Goal: Task Accomplishment & Management: Use online tool/utility

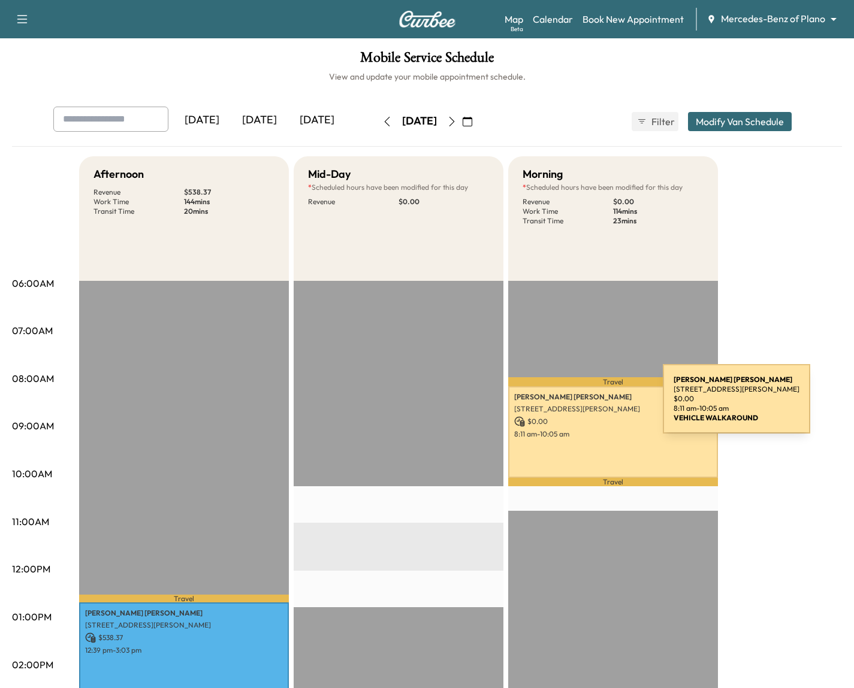
click at [573, 406] on p "[STREET_ADDRESS][PERSON_NAME]" at bounding box center [613, 409] width 198 height 10
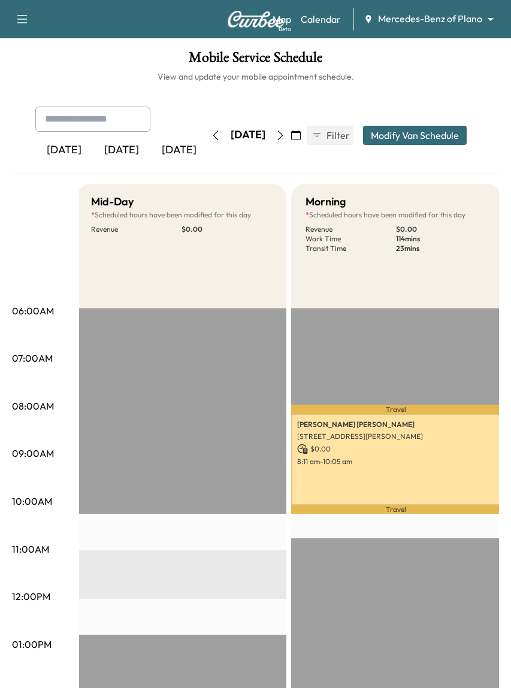
scroll to position [0, 219]
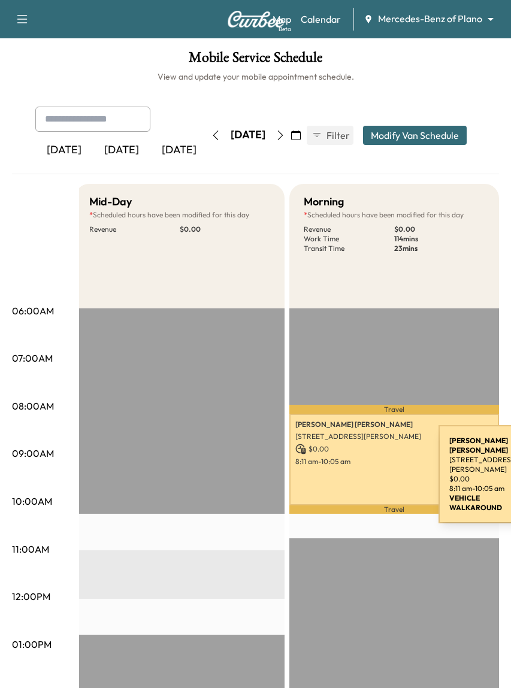
click at [349, 468] on div "Thangamani Nallan 8717 Domingo Dr, Plano, TX 75024, USA $ 0.00 8:11 am - 10:05 …" at bounding box center [394, 460] width 210 height 92
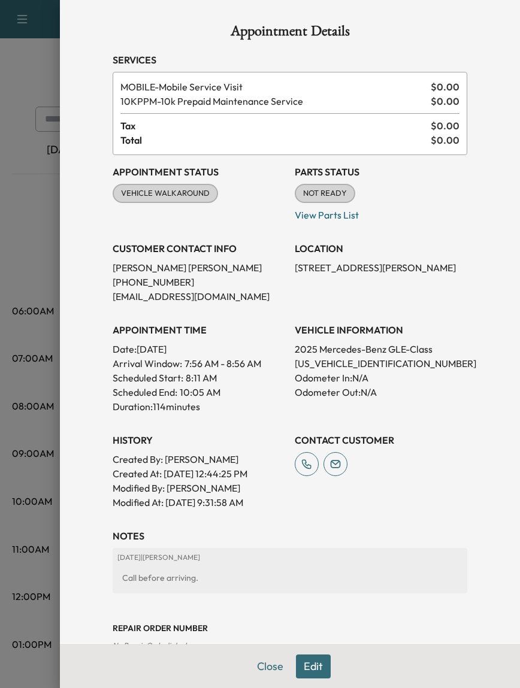
click at [16, 243] on div at bounding box center [260, 344] width 520 height 688
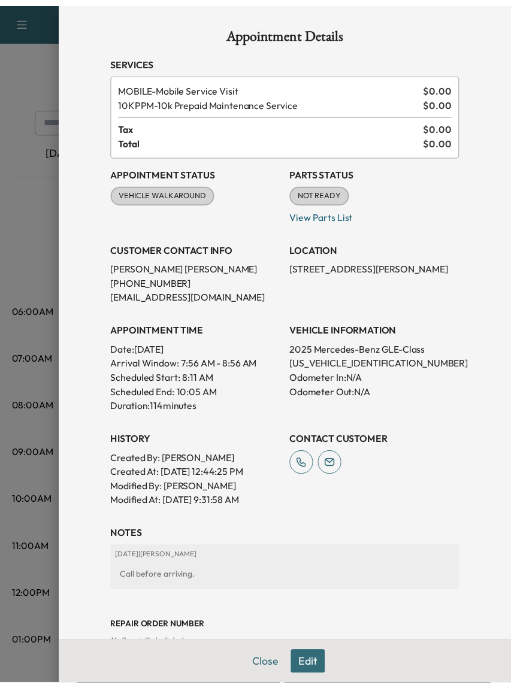
scroll to position [0, 210]
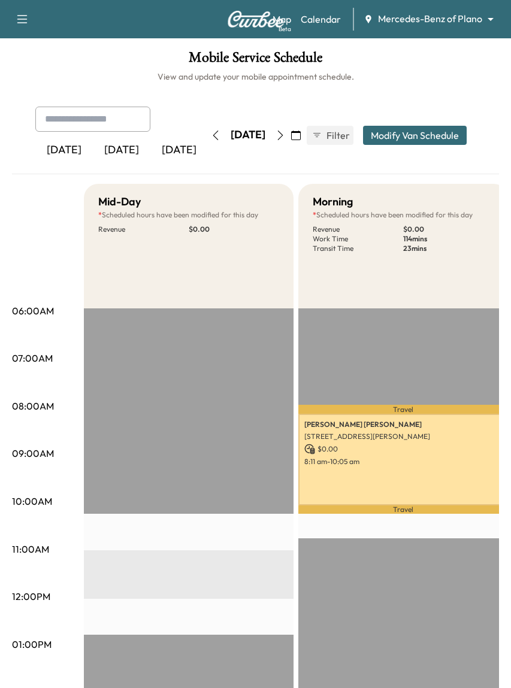
click at [143, 153] on div "[DATE]" at bounding box center [122, 151] width 58 height 28
click at [162, 150] on div "[DATE]" at bounding box center [179, 151] width 58 height 28
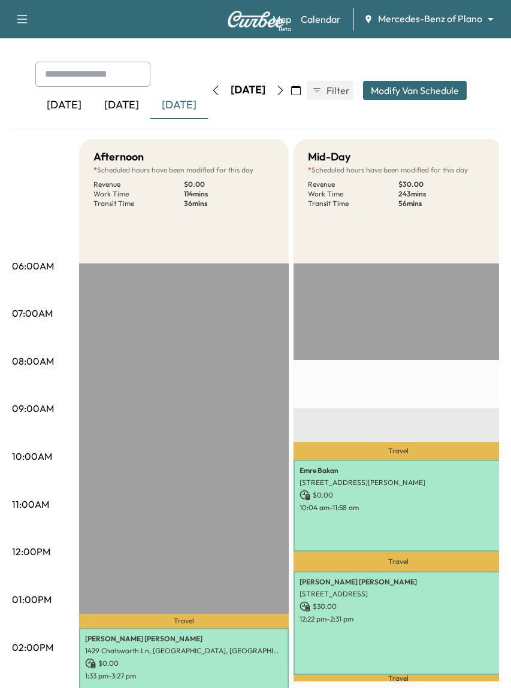
scroll to position [0, 219]
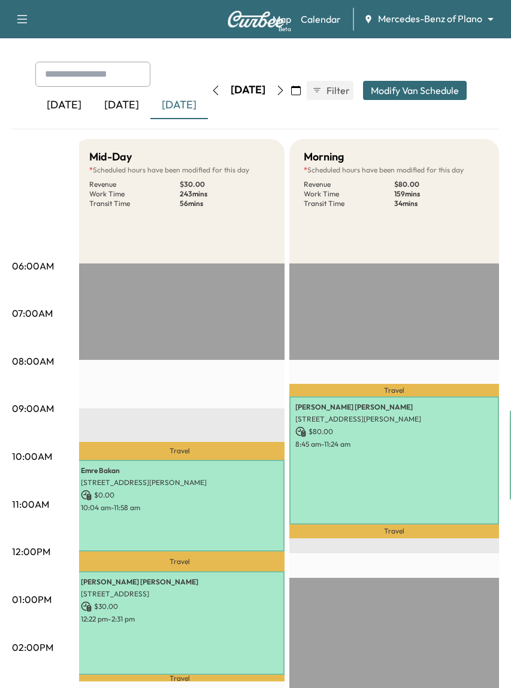
click at [420, 454] on div "mason seesing 4025 Winsor Dr, Farmers Branch, TX 75244, USA $ 80.00 8:45 am - 1…" at bounding box center [394, 461] width 210 height 128
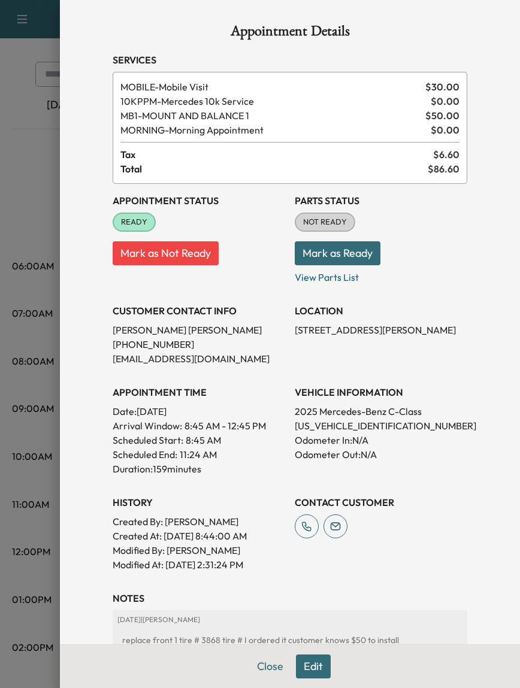
click at [41, 219] on div at bounding box center [260, 344] width 520 height 688
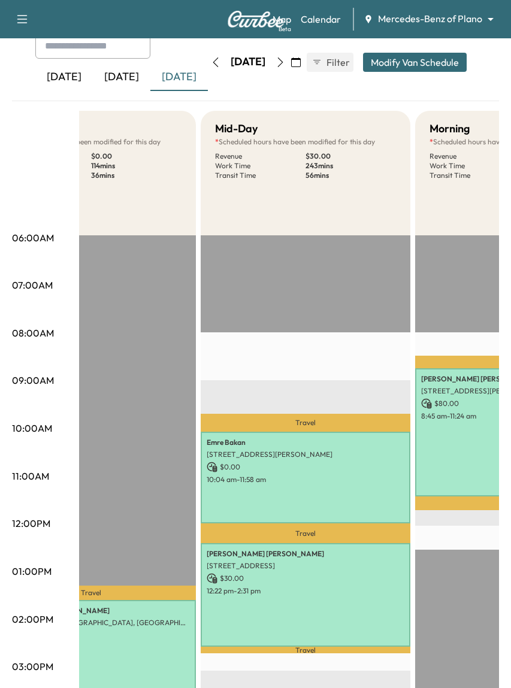
scroll to position [0, 0]
